Goal: Task Accomplishment & Management: Use online tool/utility

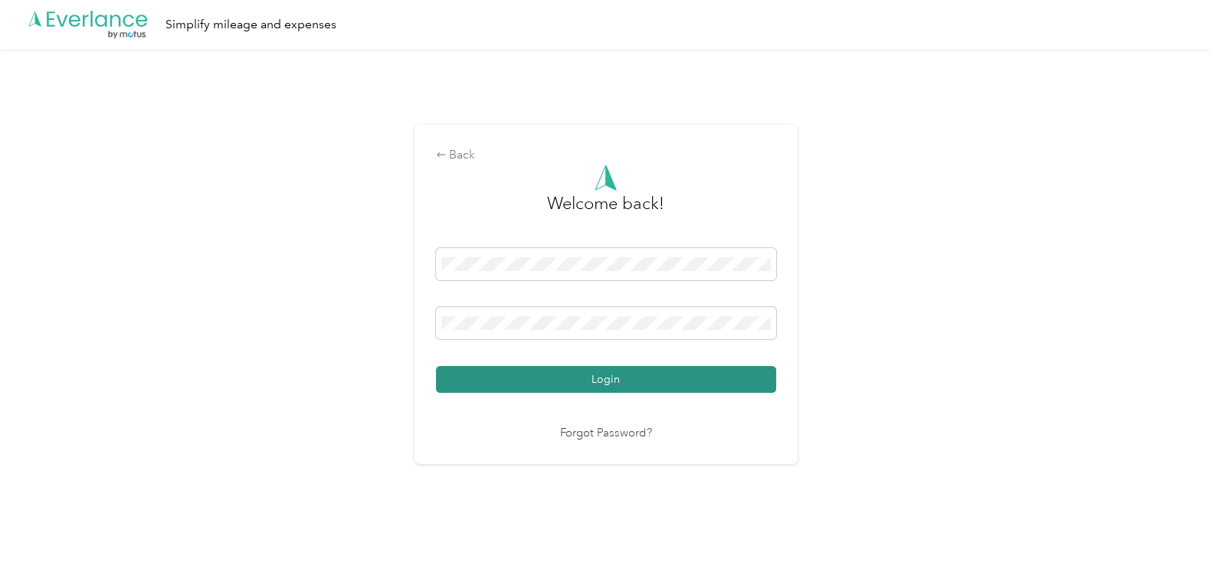
click at [616, 378] on button "Login" at bounding box center [606, 379] width 340 height 27
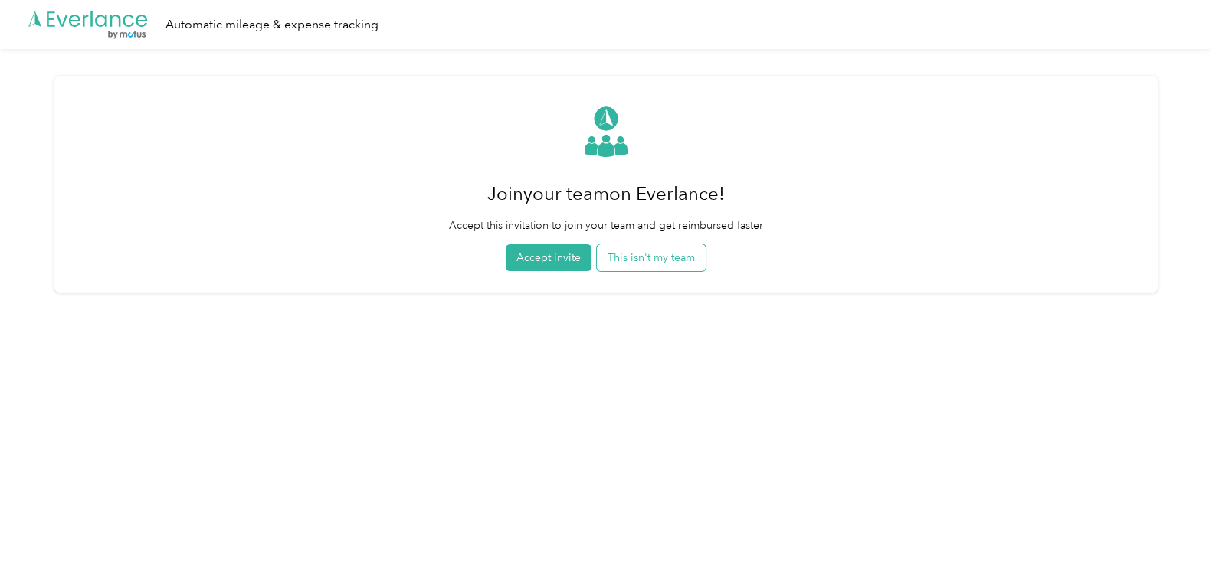
click at [618, 256] on button "This isn't my team" at bounding box center [651, 257] width 109 height 27
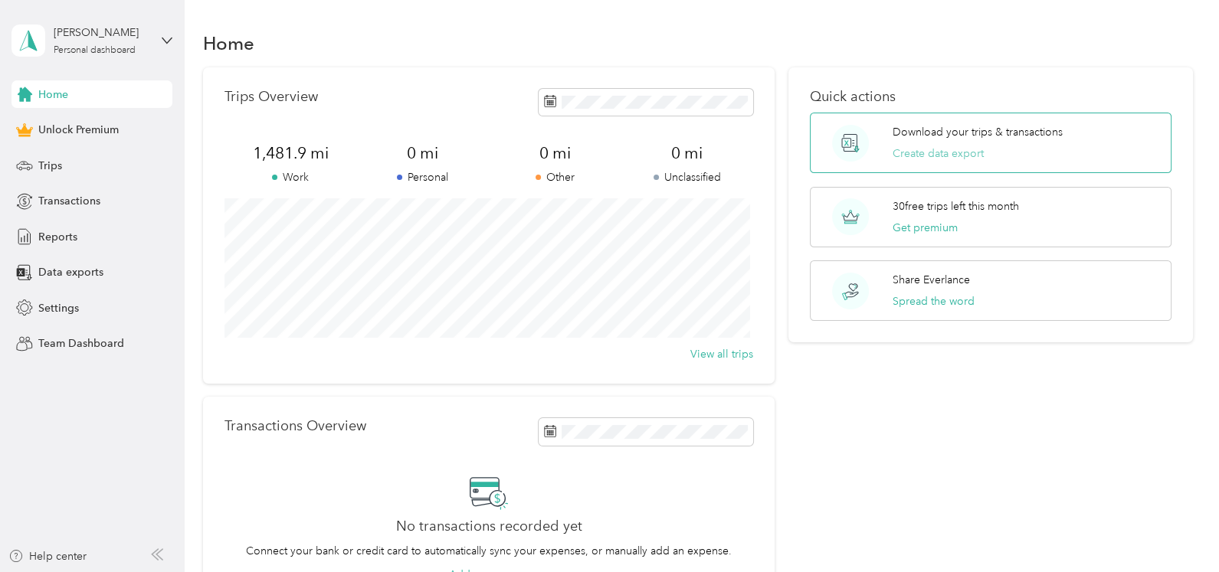
click at [922, 148] on button "Create data export" at bounding box center [937, 154] width 91 height 16
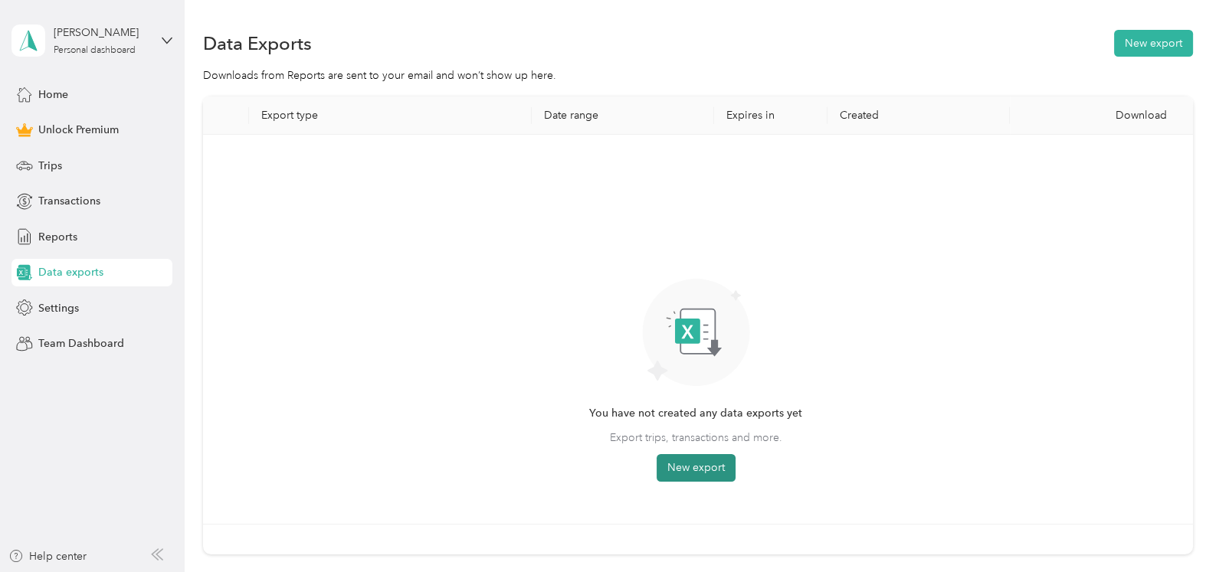
click at [705, 467] on button "New export" at bounding box center [695, 468] width 79 height 28
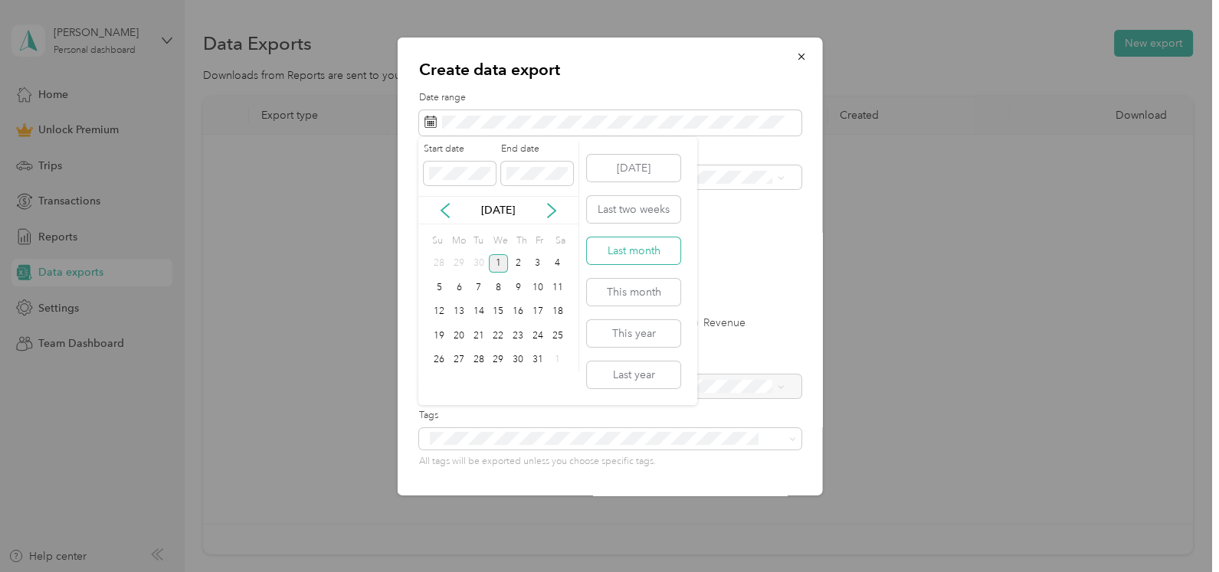
click at [640, 254] on button "Last month" at bounding box center [633, 250] width 93 height 27
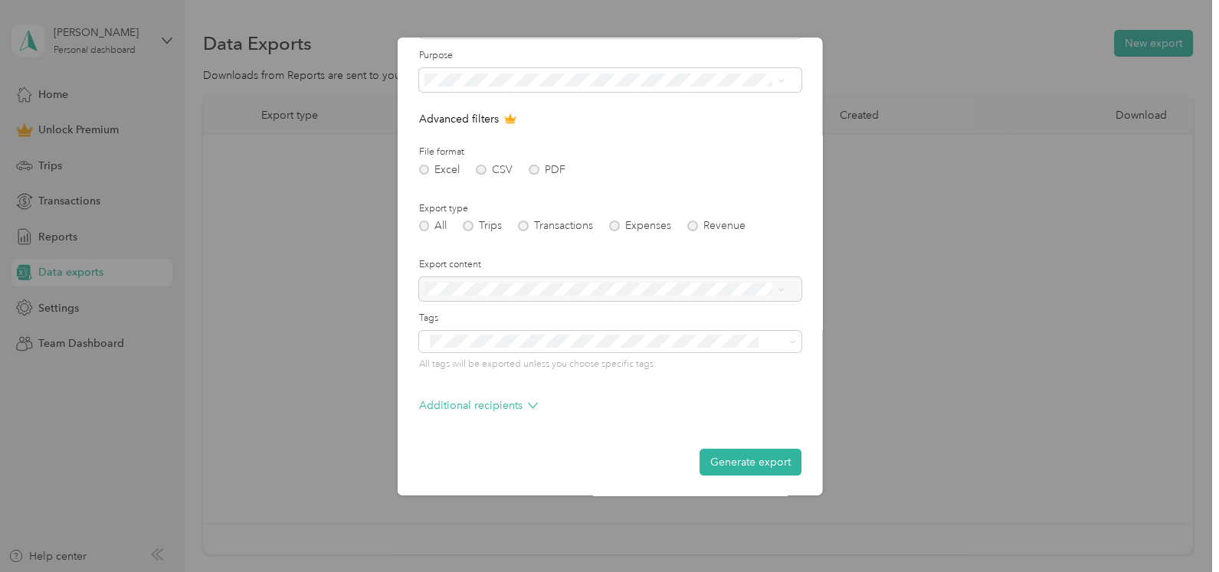
scroll to position [99, 0]
click at [716, 460] on button "Generate export" at bounding box center [750, 460] width 102 height 27
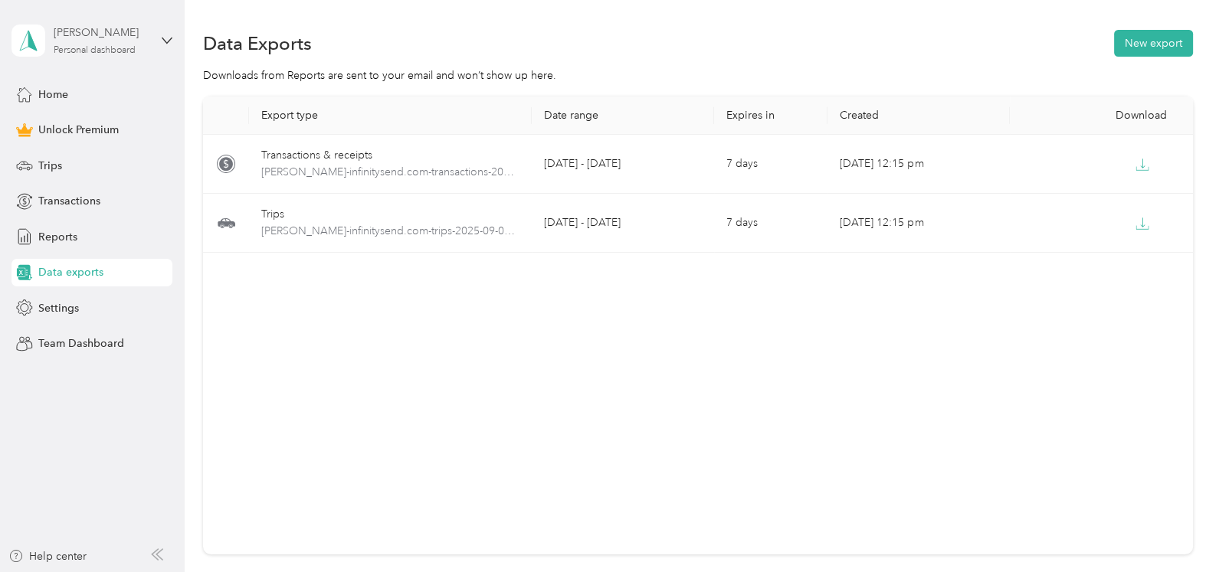
click at [92, 47] on div "Personal dashboard" at bounding box center [95, 50] width 82 height 9
click at [80, 123] on div "Log out" at bounding box center [54, 125] width 59 height 16
